Goal: Find specific page/section: Find specific page/section

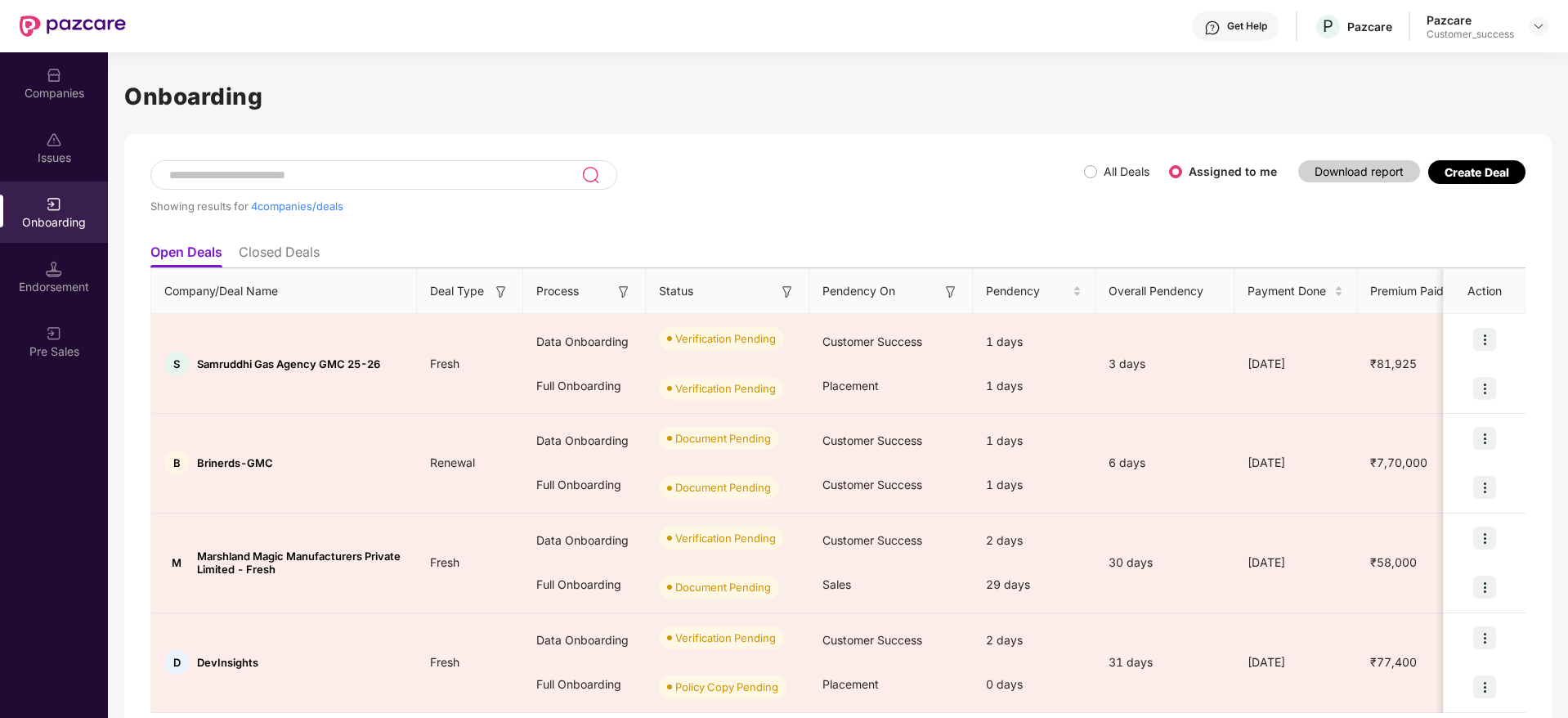
scroll to position [55, 0]
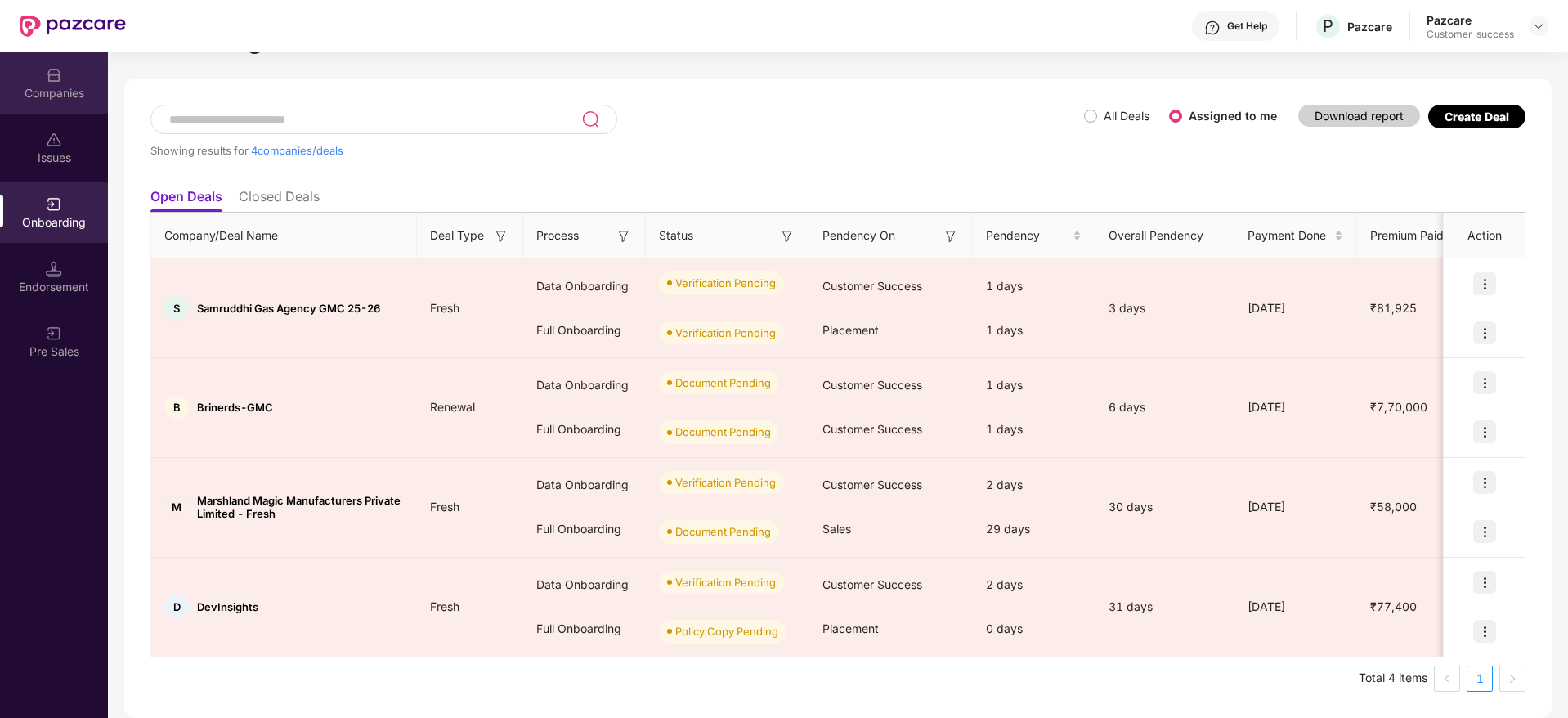
click at [62, 65] on div "Companies" at bounding box center [54, 83] width 108 height 61
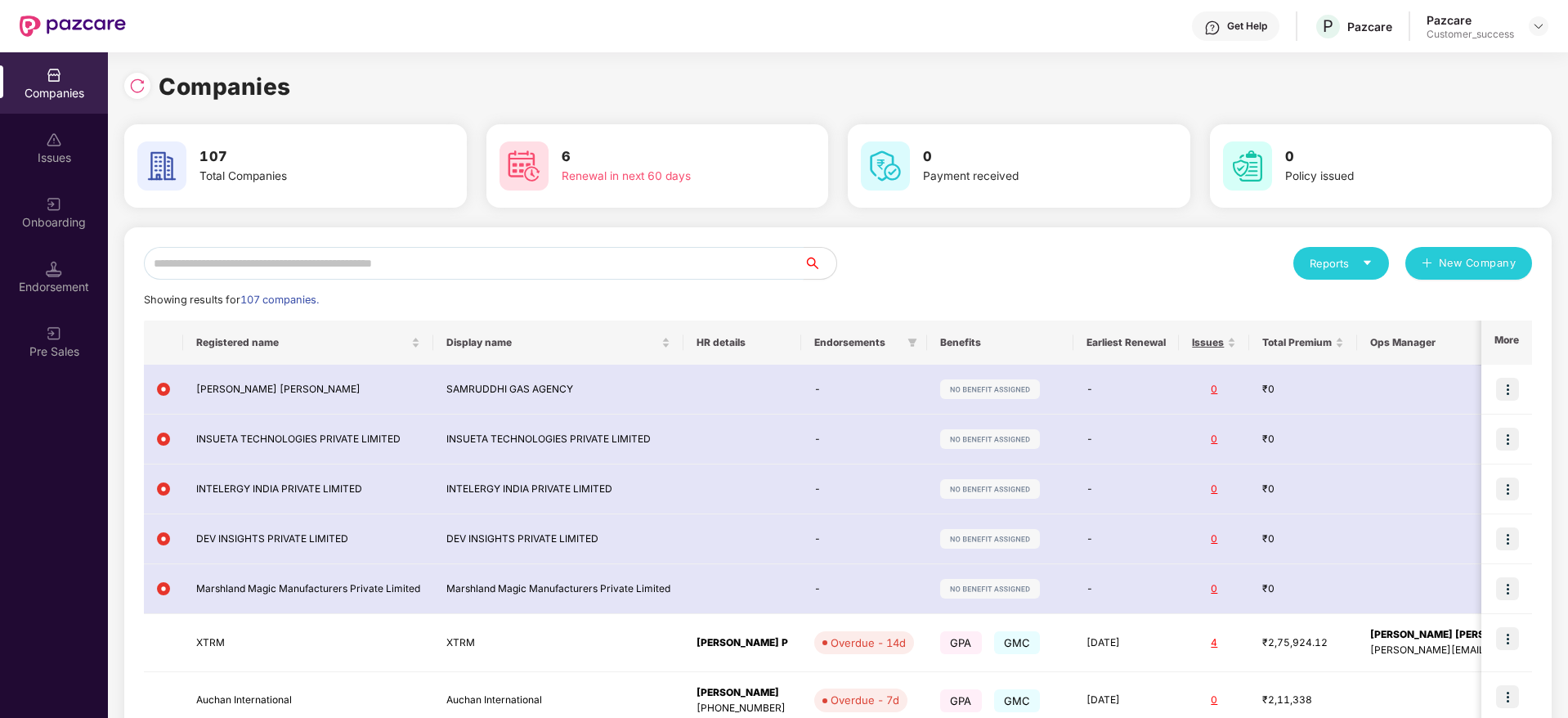
click at [333, 262] on input "text" at bounding box center [474, 263] width 660 height 33
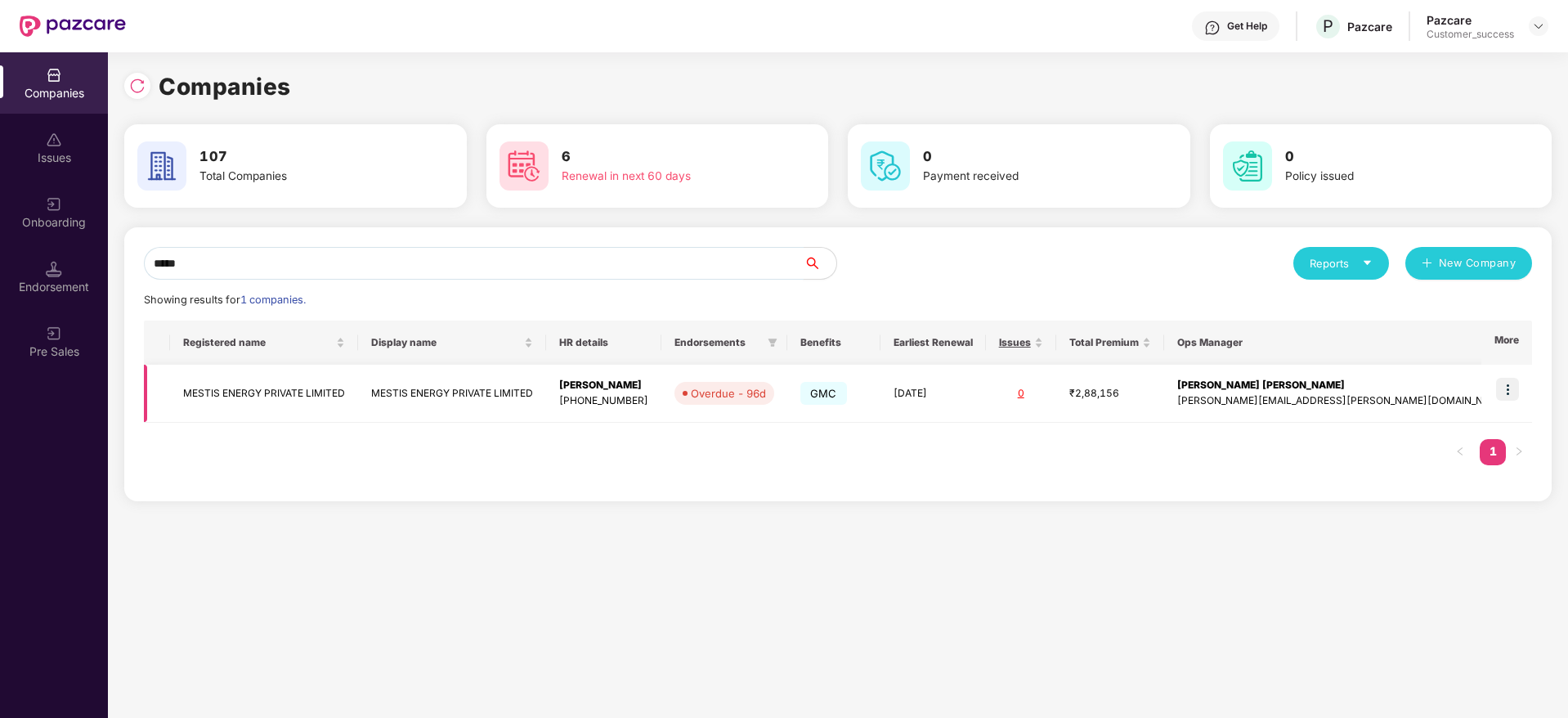
type input "*****"
click at [1514, 366] on td at bounding box center [1507, 393] width 51 height 58
click at [1505, 395] on img at bounding box center [1508, 389] width 23 height 23
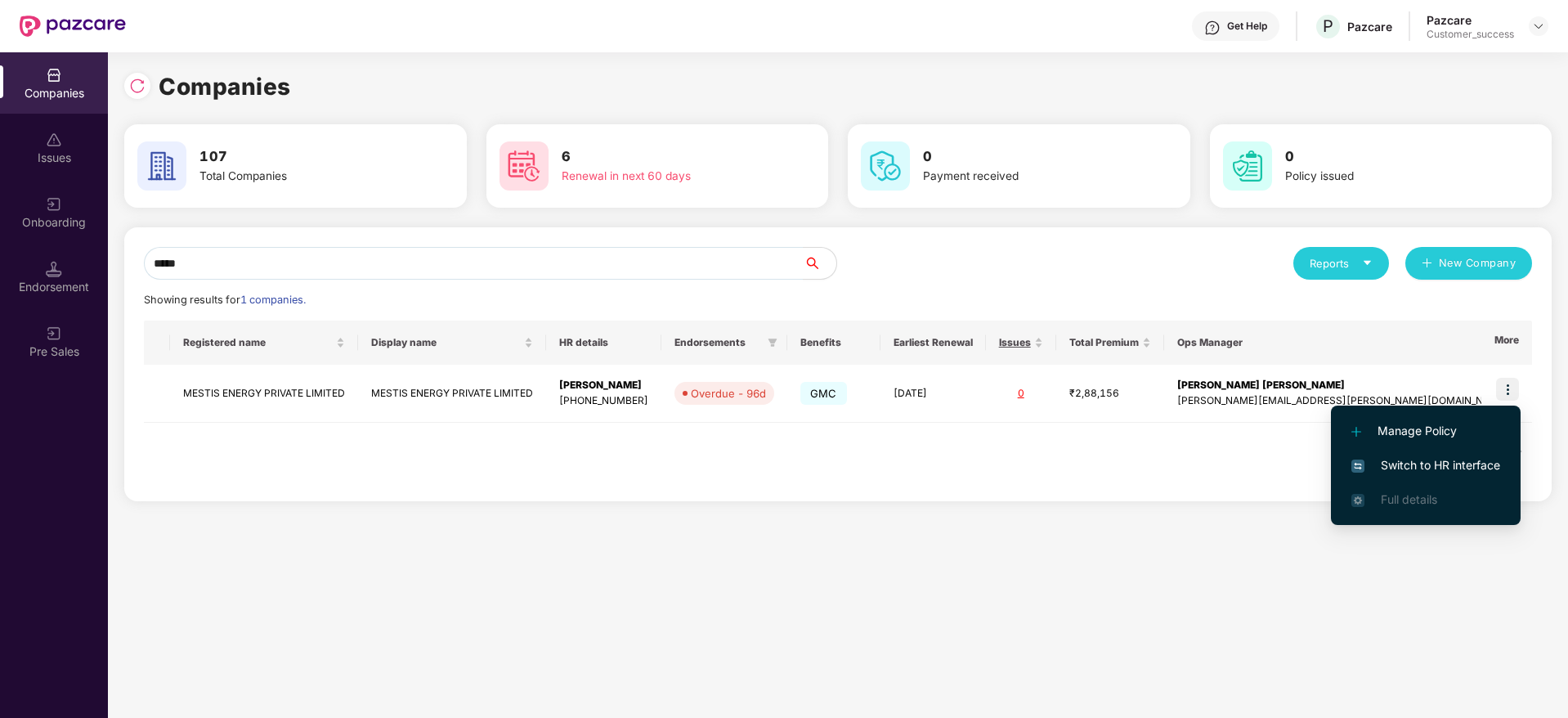
click at [1432, 464] on span "Switch to HR interface" at bounding box center [1426, 465] width 149 height 18
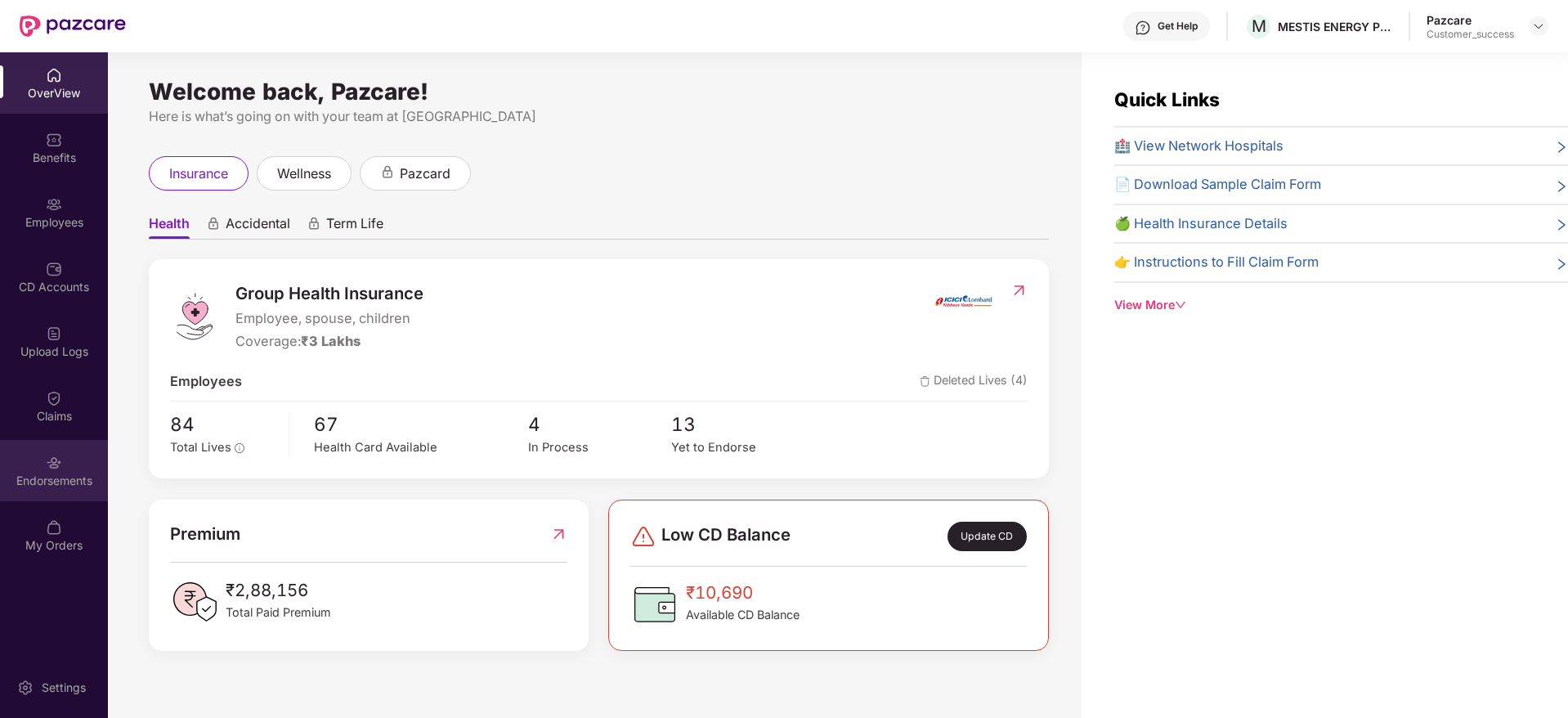
click at [83, 467] on div "Endorsements" at bounding box center [54, 470] width 108 height 61
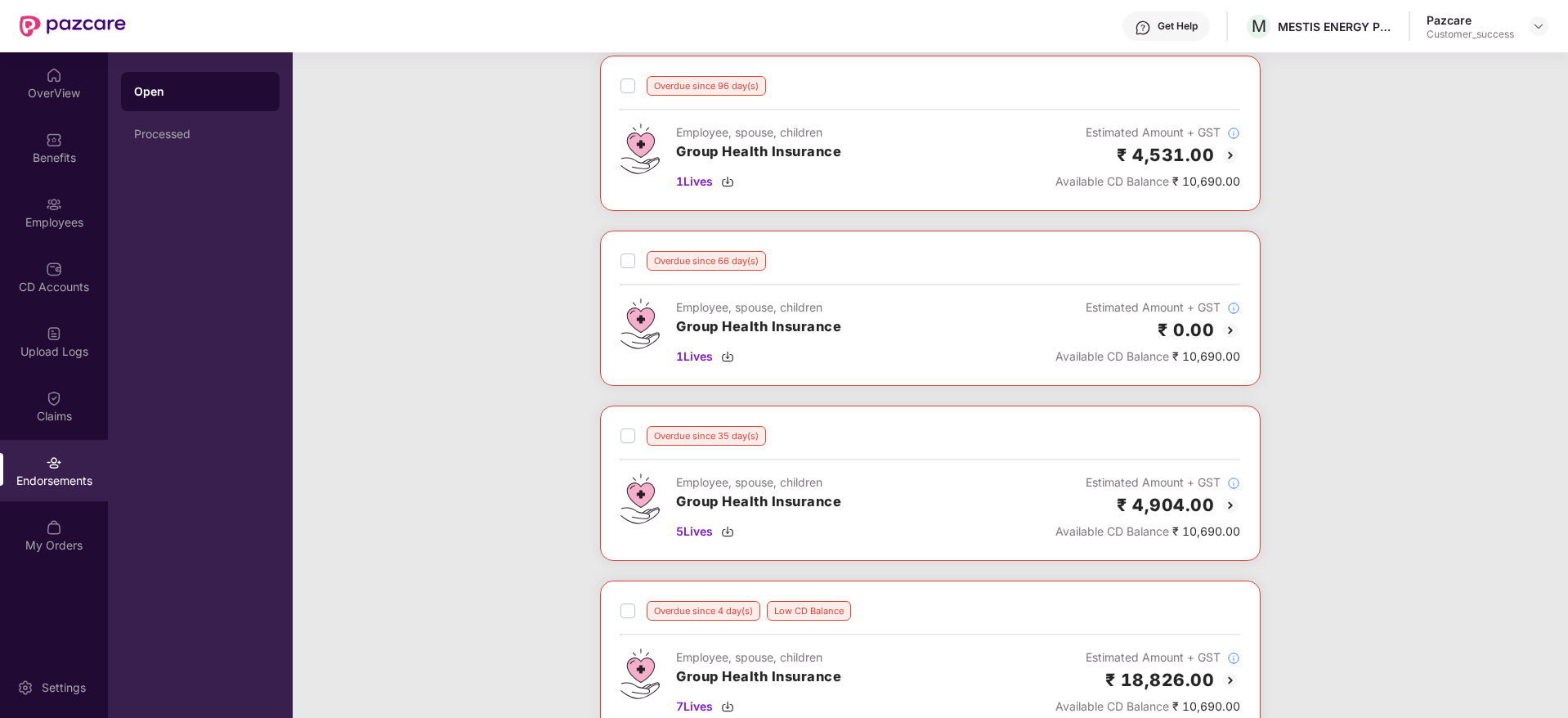
scroll to position [86, 0]
click at [1327, 21] on div "MESTIS ENERGY PRIVATE LIMITED" at bounding box center [1336, 27] width 115 height 15
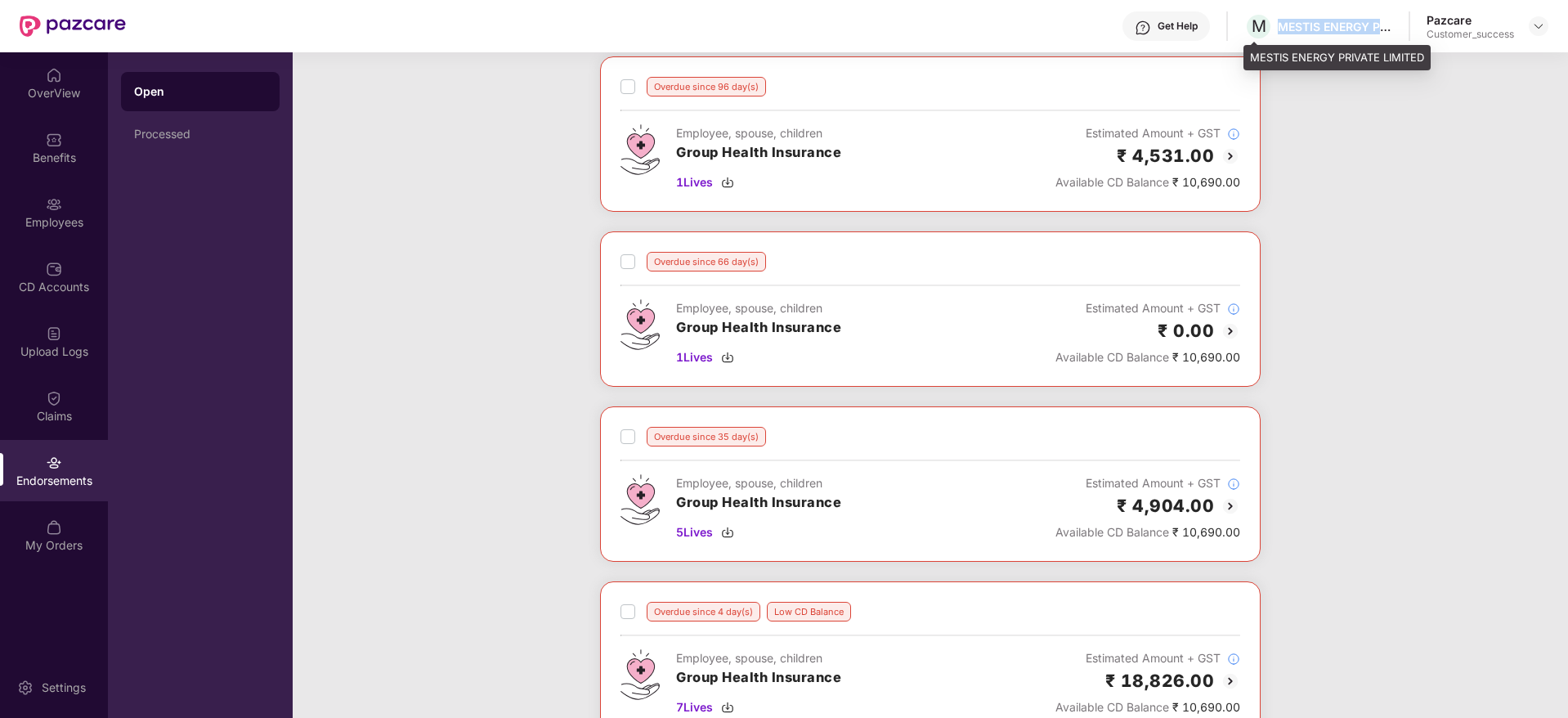
click at [1327, 21] on div "MESTIS ENERGY PRIVATE LIMITED" at bounding box center [1336, 27] width 115 height 15
copy div "MESTIS ENERGY PRIVATE LIMITED"
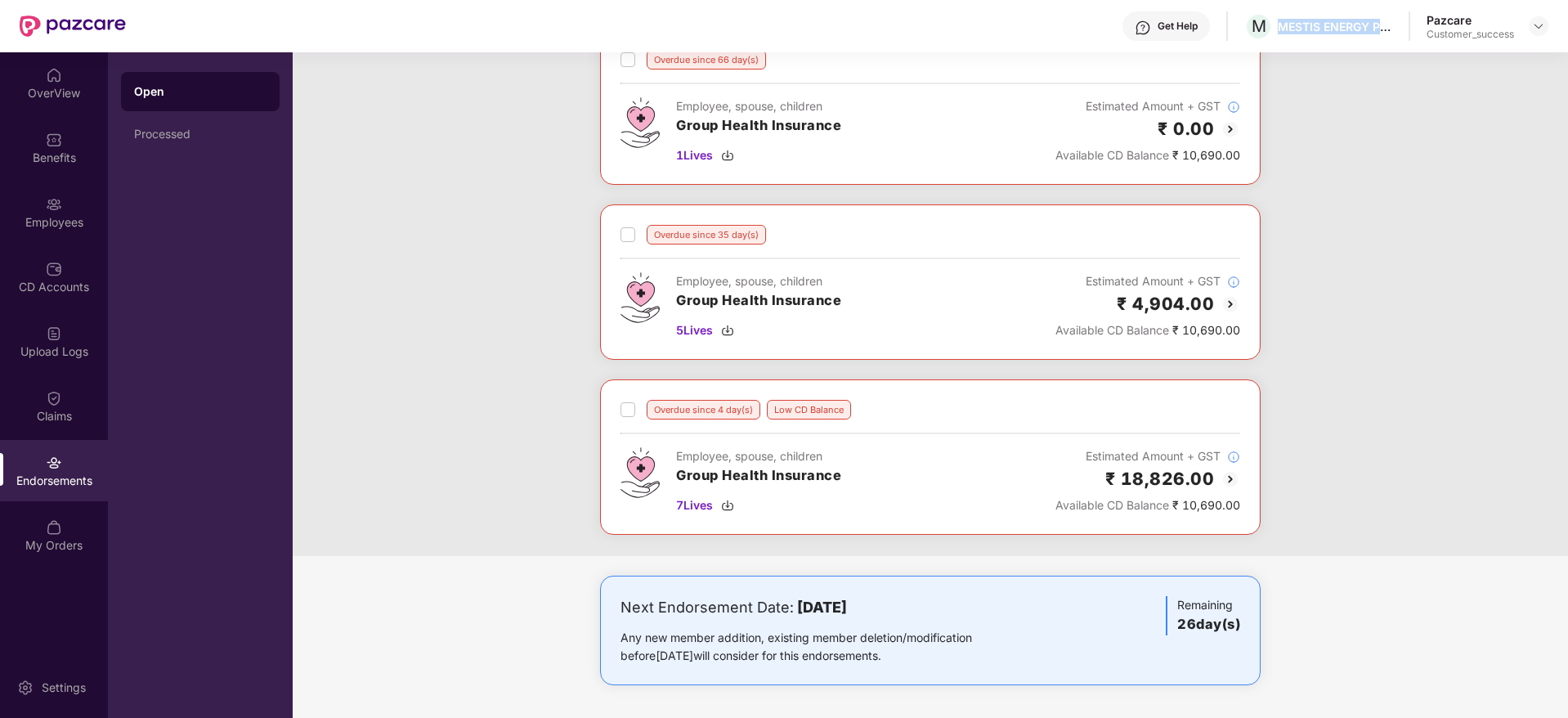
scroll to position [0, 0]
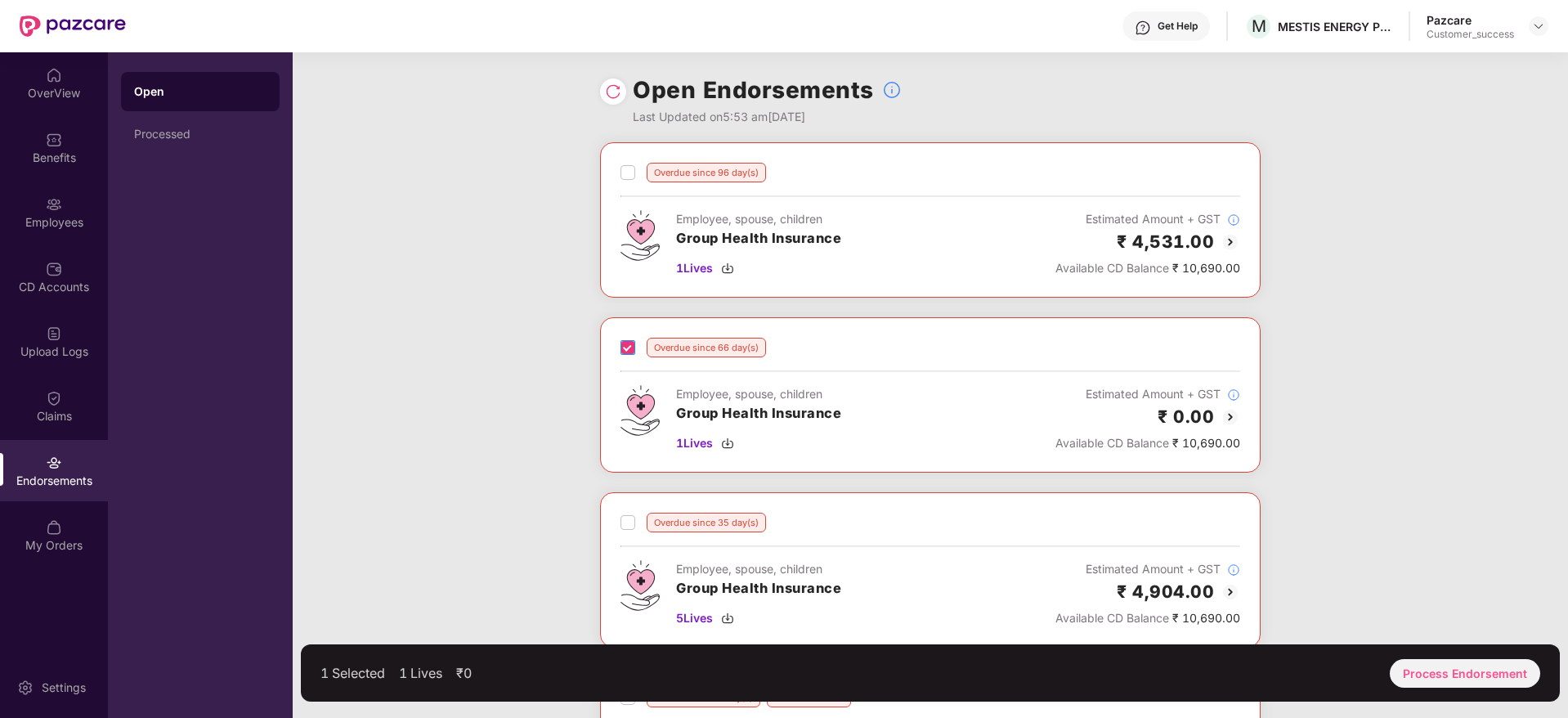
click at [628, 338] on label at bounding box center [627, 347] width 14 height 20
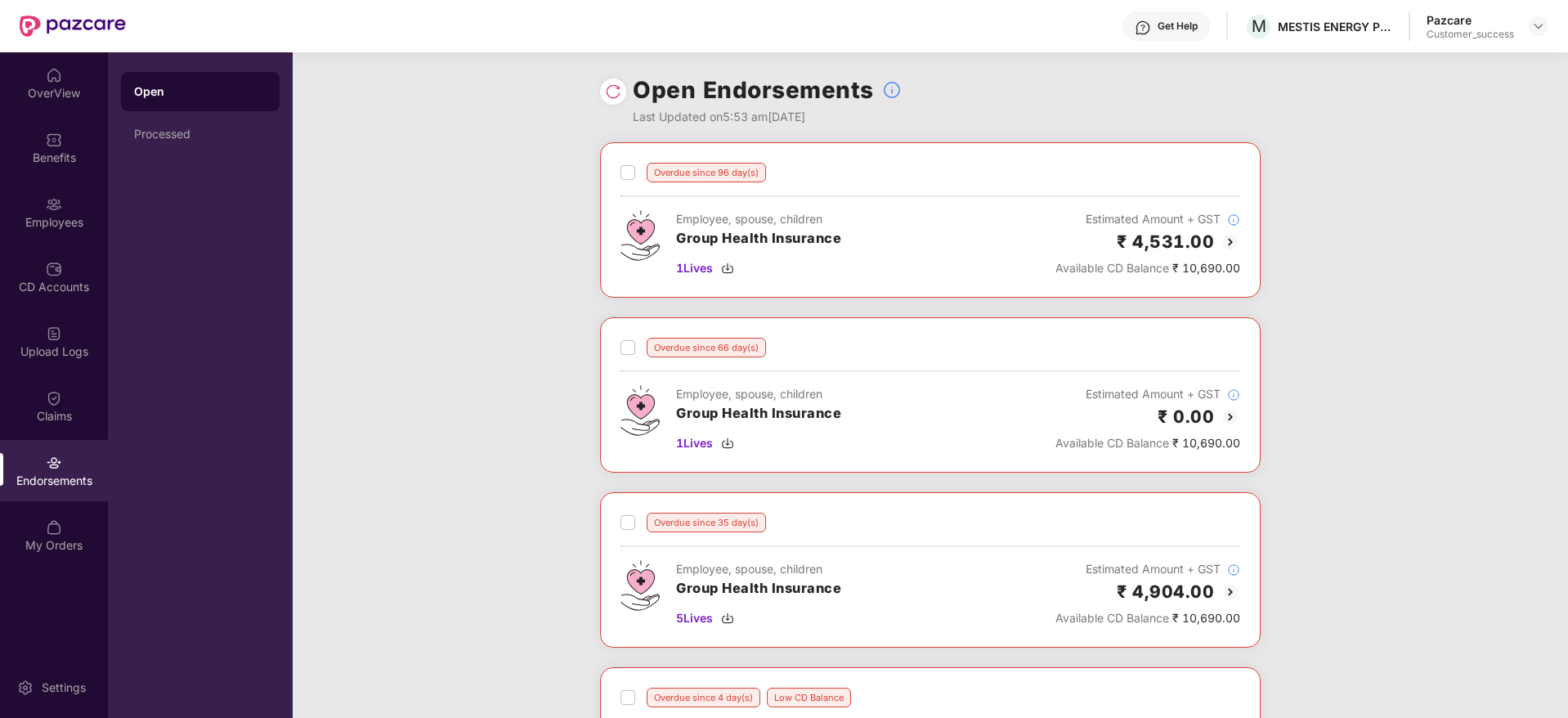
click at [1225, 415] on img at bounding box center [1230, 417] width 20 height 20
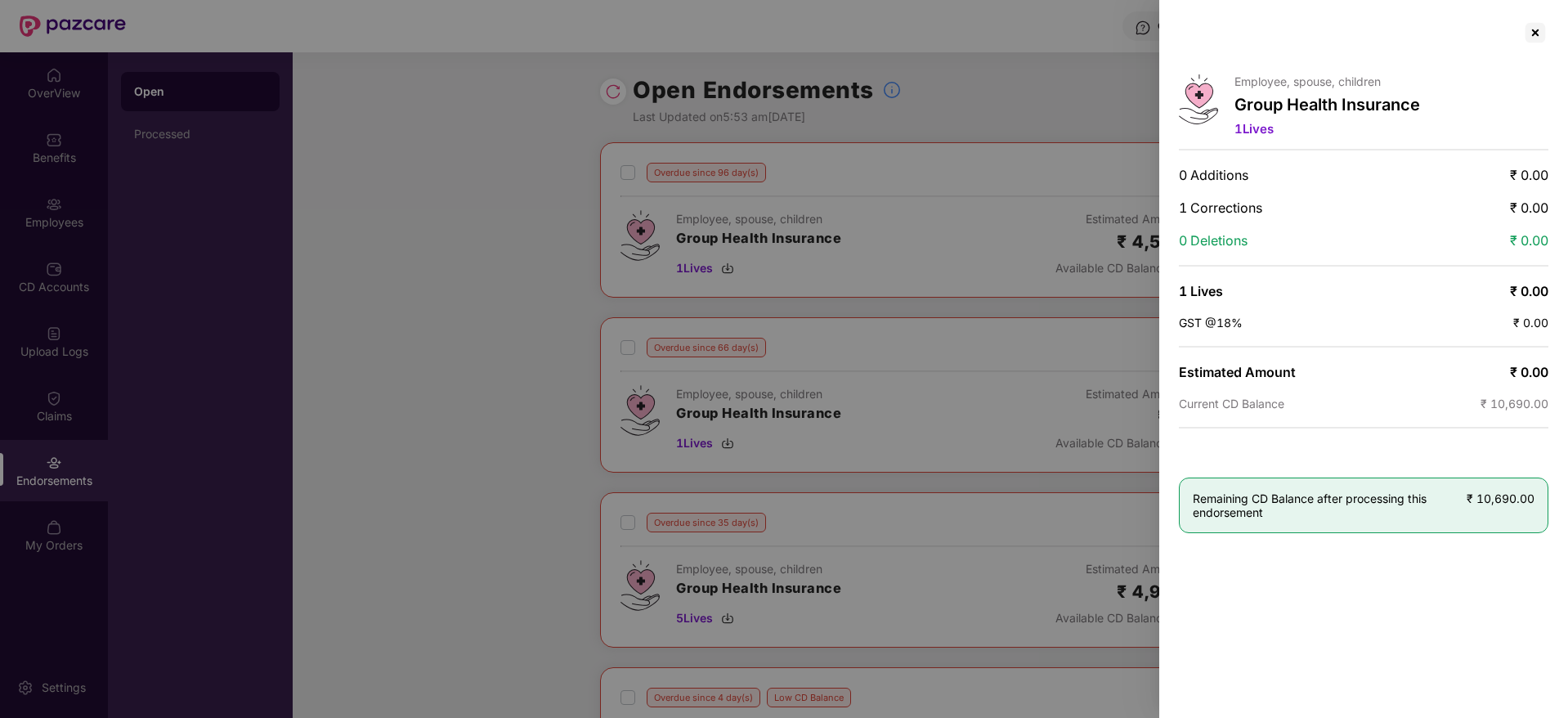
click at [944, 101] on div at bounding box center [784, 359] width 1568 height 718
click at [1534, 30] on div at bounding box center [1535, 33] width 26 height 26
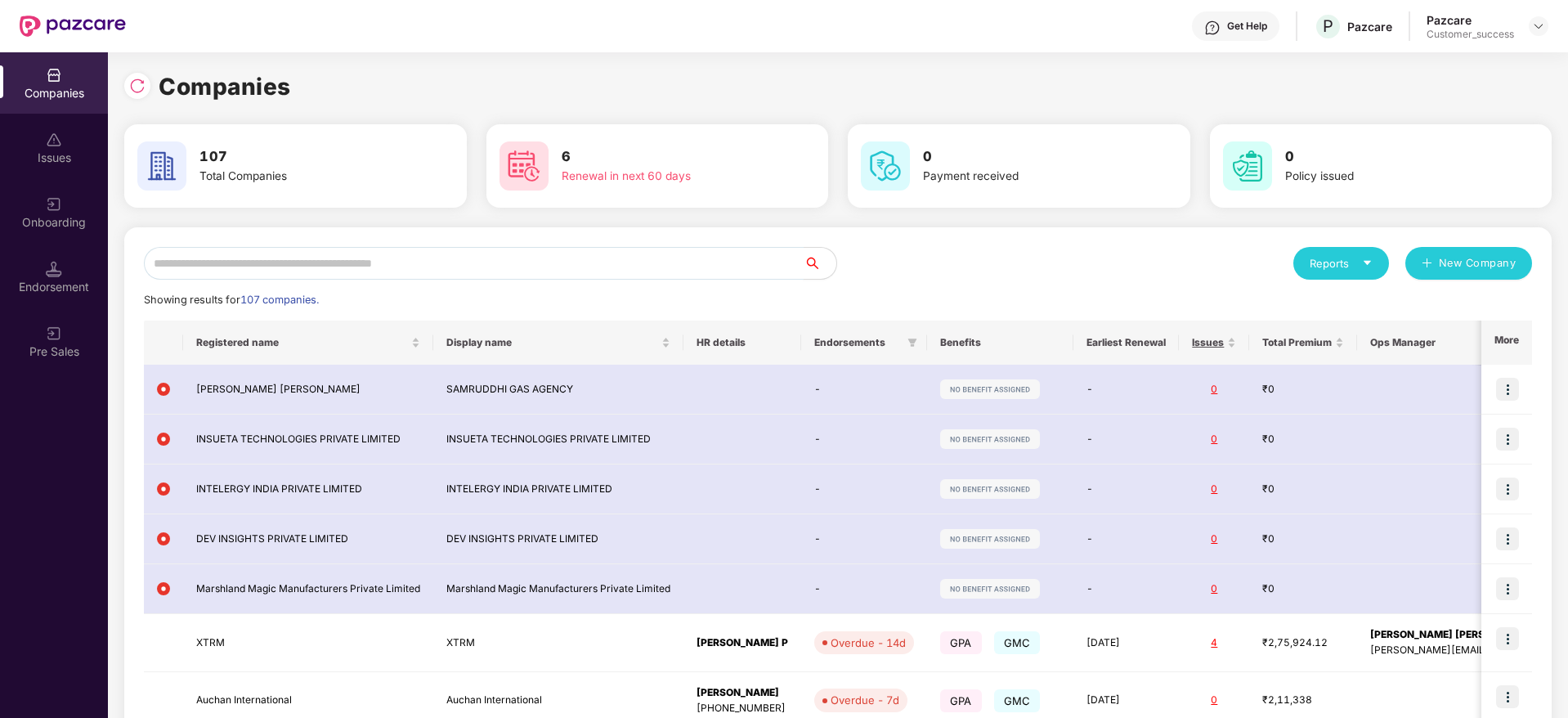
click at [284, 270] on input "text" at bounding box center [474, 263] width 660 height 33
click at [129, 83] on img at bounding box center [137, 85] width 16 height 16
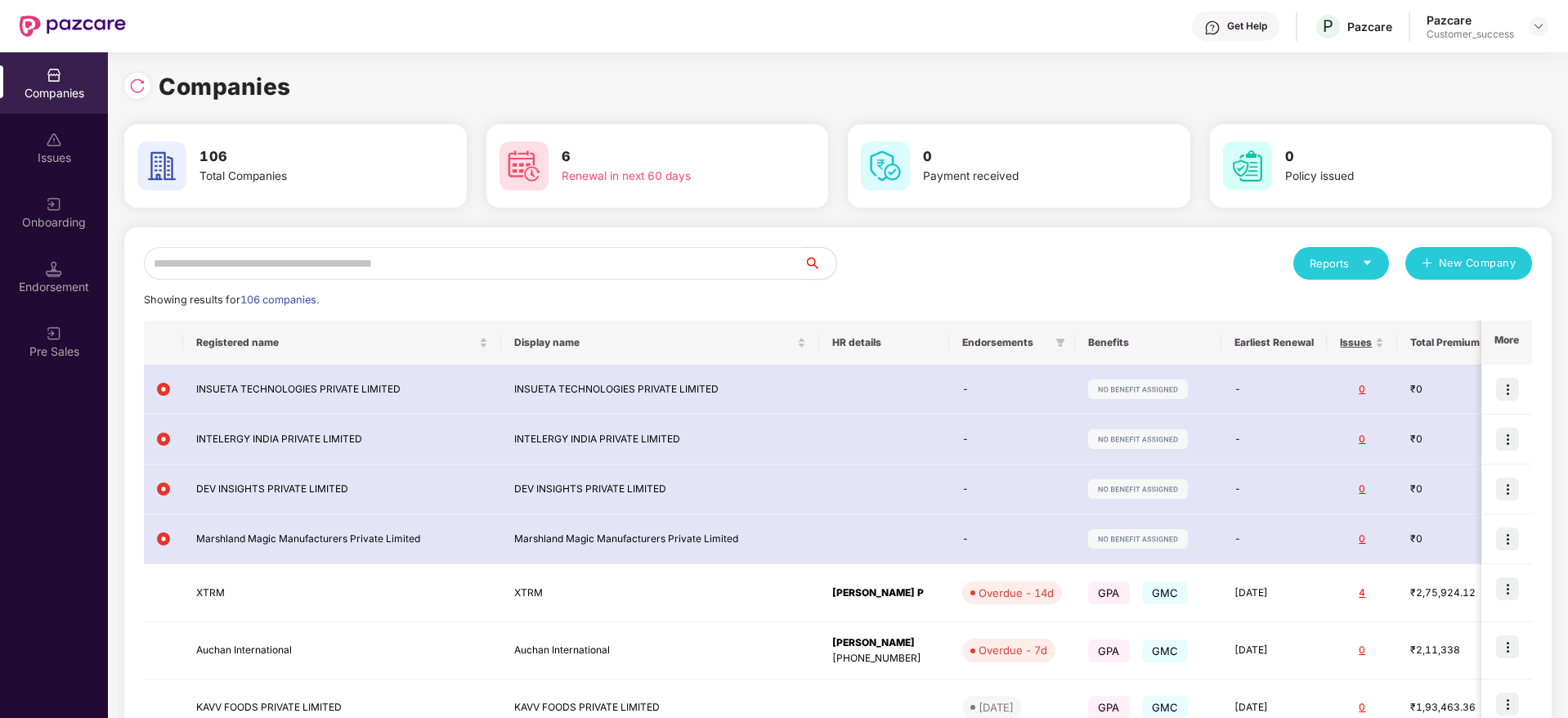
click at [279, 262] on input "text" at bounding box center [474, 263] width 660 height 33
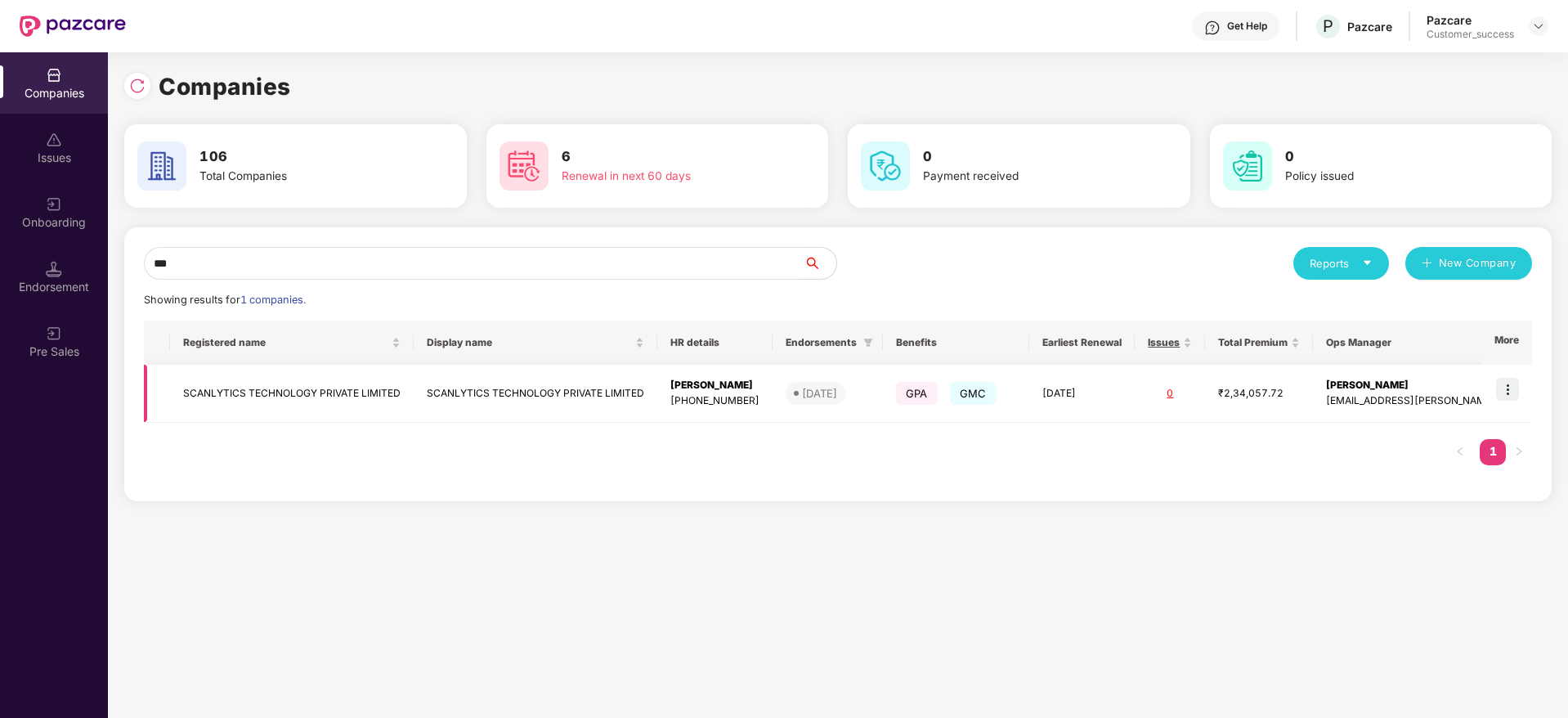
type input "***"
click at [1506, 378] on img at bounding box center [1508, 389] width 23 height 23
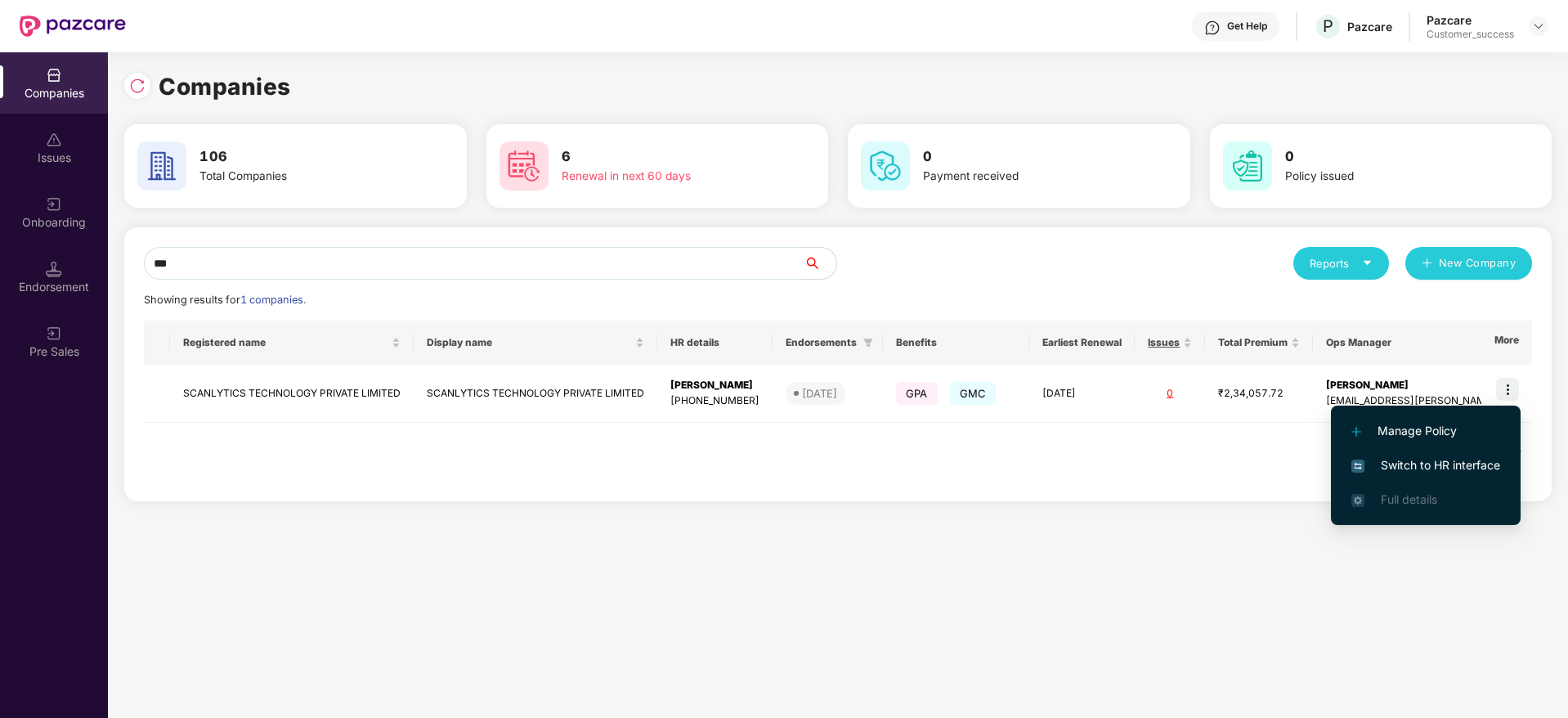
click at [1433, 460] on span "Switch to HR interface" at bounding box center [1426, 465] width 149 height 18
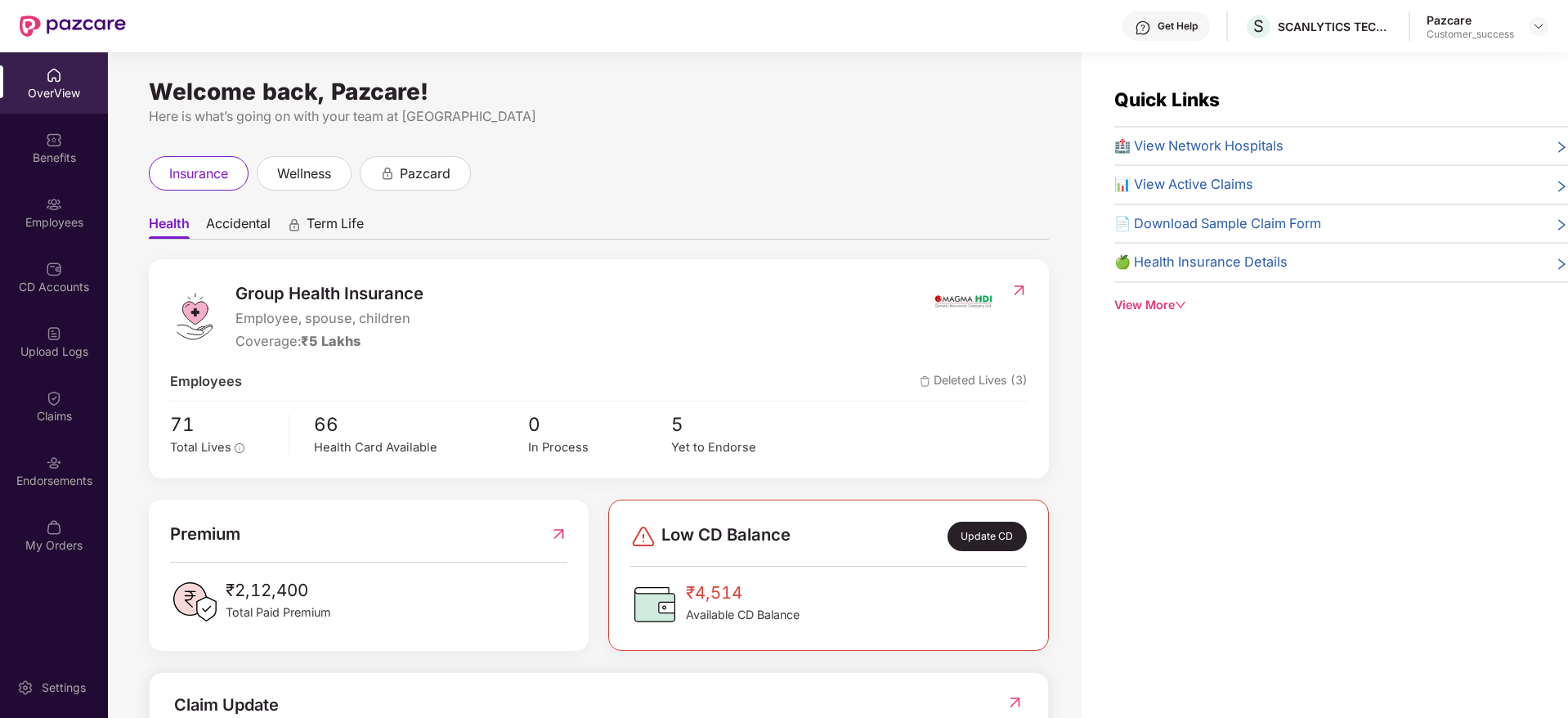
click at [45, 473] on div "Endorsements" at bounding box center [54, 480] width 108 height 16
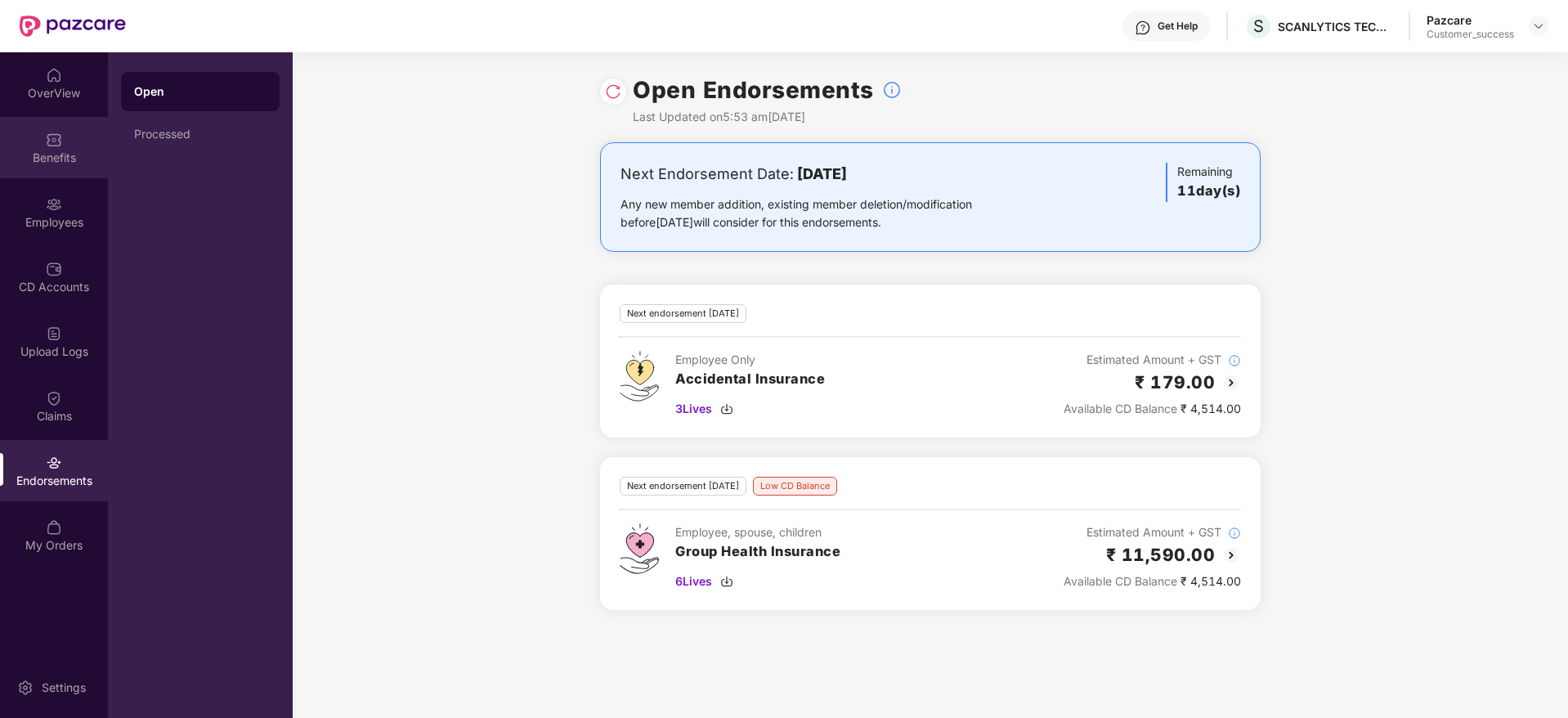
click at [14, 161] on div "Benefits" at bounding box center [54, 158] width 108 height 16
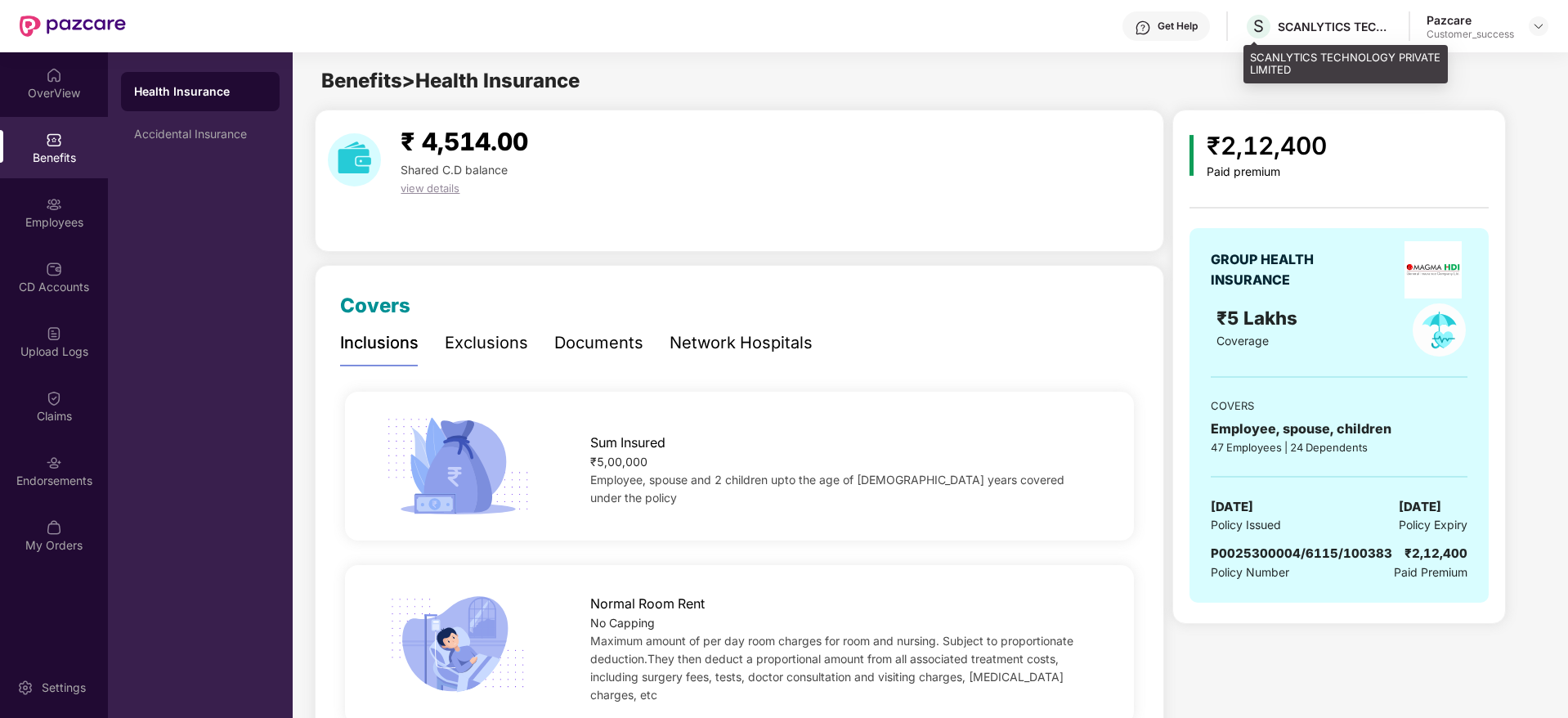
click at [1307, 25] on div "SCANLYTICS TECHNOLOGY PRIVATE LIMITED" at bounding box center [1336, 27] width 115 height 15
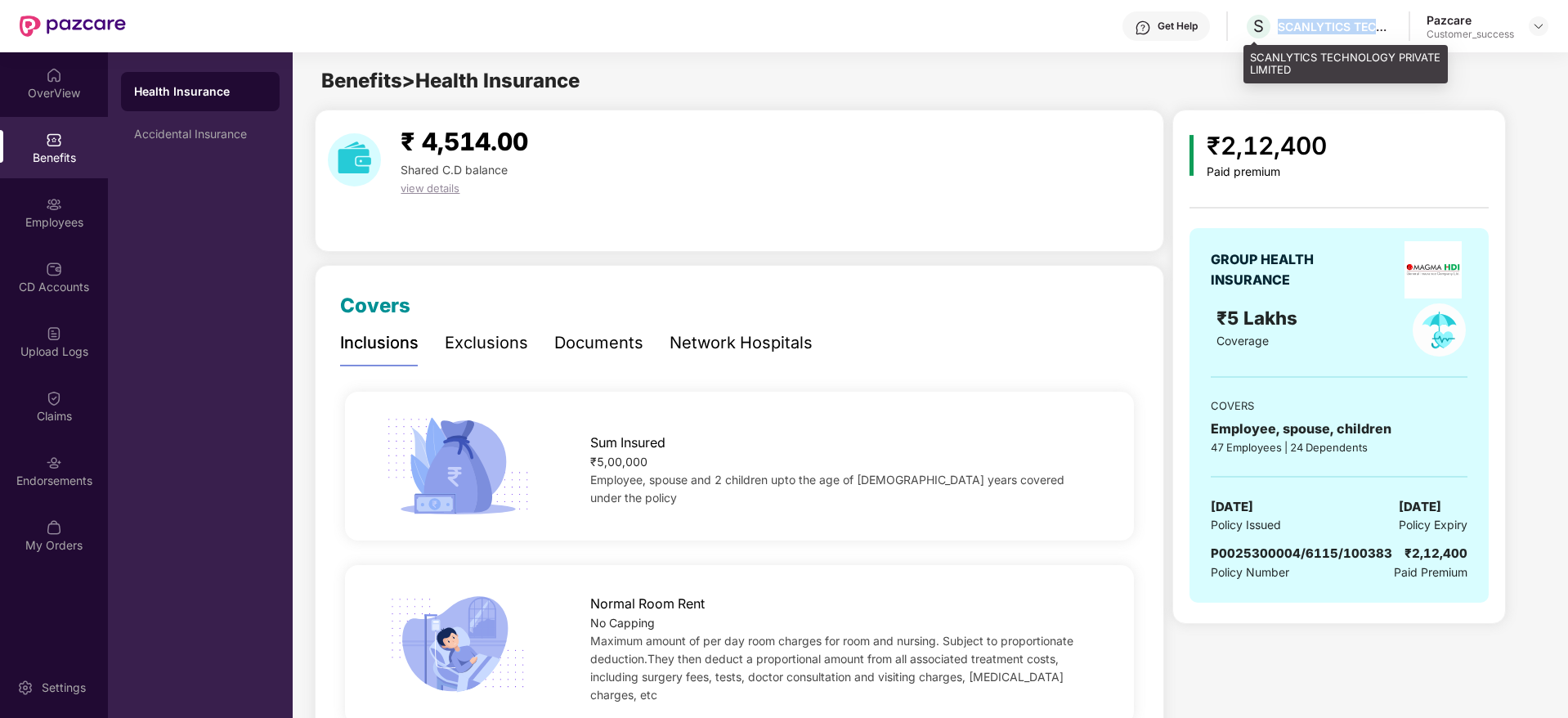
click at [1307, 25] on div "SCANLYTICS TECHNOLOGY PRIVATE LIMITED" at bounding box center [1336, 27] width 115 height 15
copy div "SCANLYTICS TECHNOLOGY PRIVATE LIMITED"
click at [1251, 558] on span "P0025300004/6115/100383" at bounding box center [1302, 553] width 182 height 15
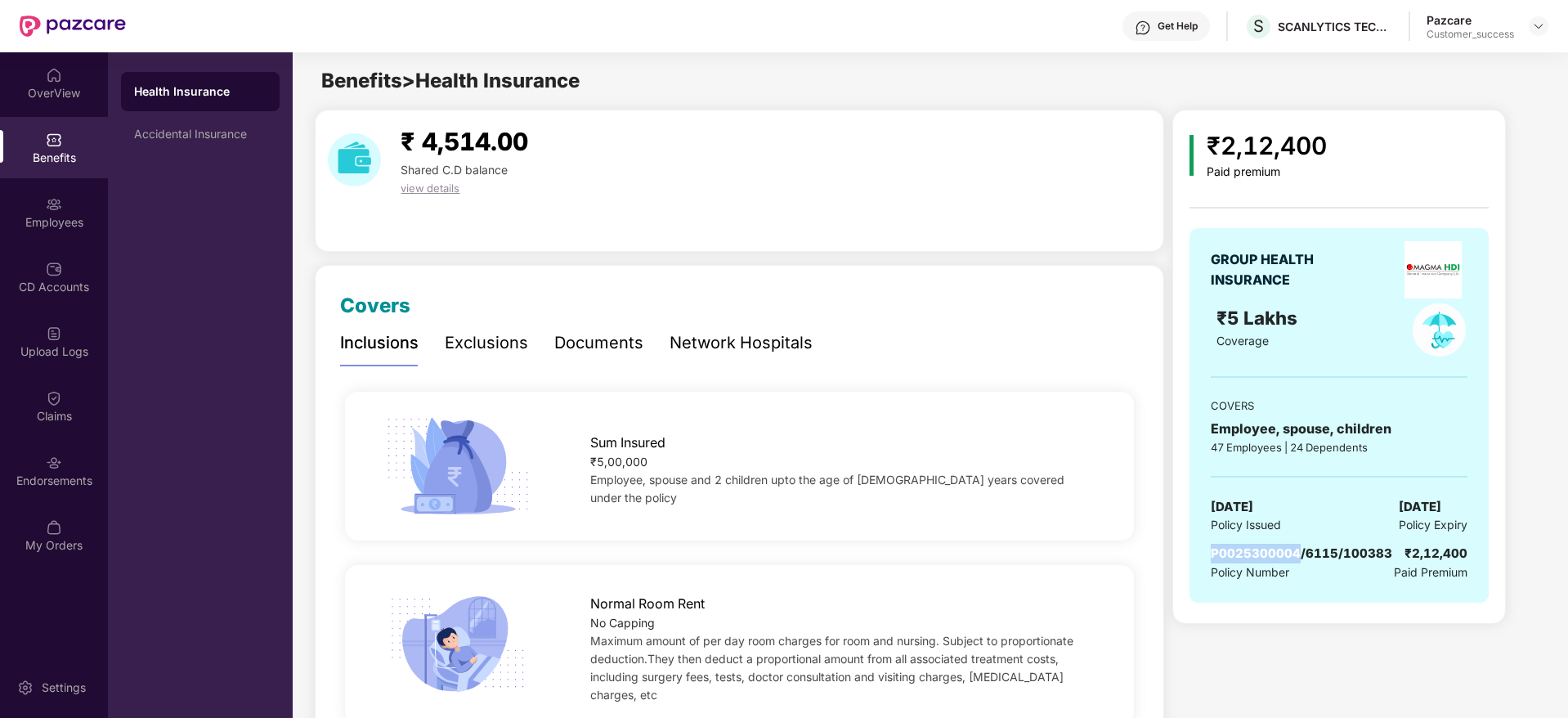
click at [1251, 558] on span "P0025300004/6115/100383" at bounding box center [1302, 553] width 182 height 15
copy span "P0025300004/6115/100383"
